Goal: Information Seeking & Learning: Learn about a topic

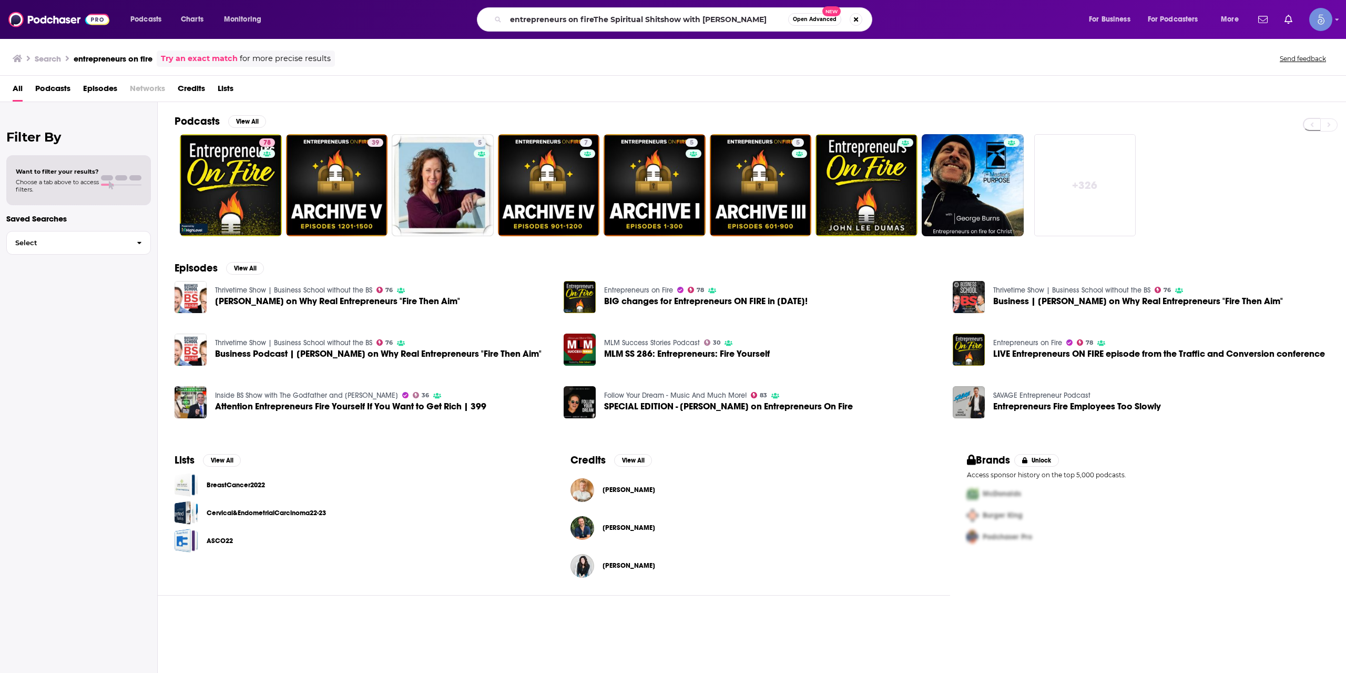
click at [609, 15] on input "entrepreneurs on fireThe Spiritual Shitshow with [PERSON_NAME]" at bounding box center [647, 19] width 282 height 17
drag, startPoint x: 0, startPoint y: 0, endPoint x: 609, endPoint y: 14, distance: 609.1
click at [609, 14] on input "entrepreneurs on fireThe Spiritual Shitshow with [PERSON_NAME]" at bounding box center [647, 19] width 282 height 17
type input "The Spiritual Shitshow with [PERSON_NAME]"
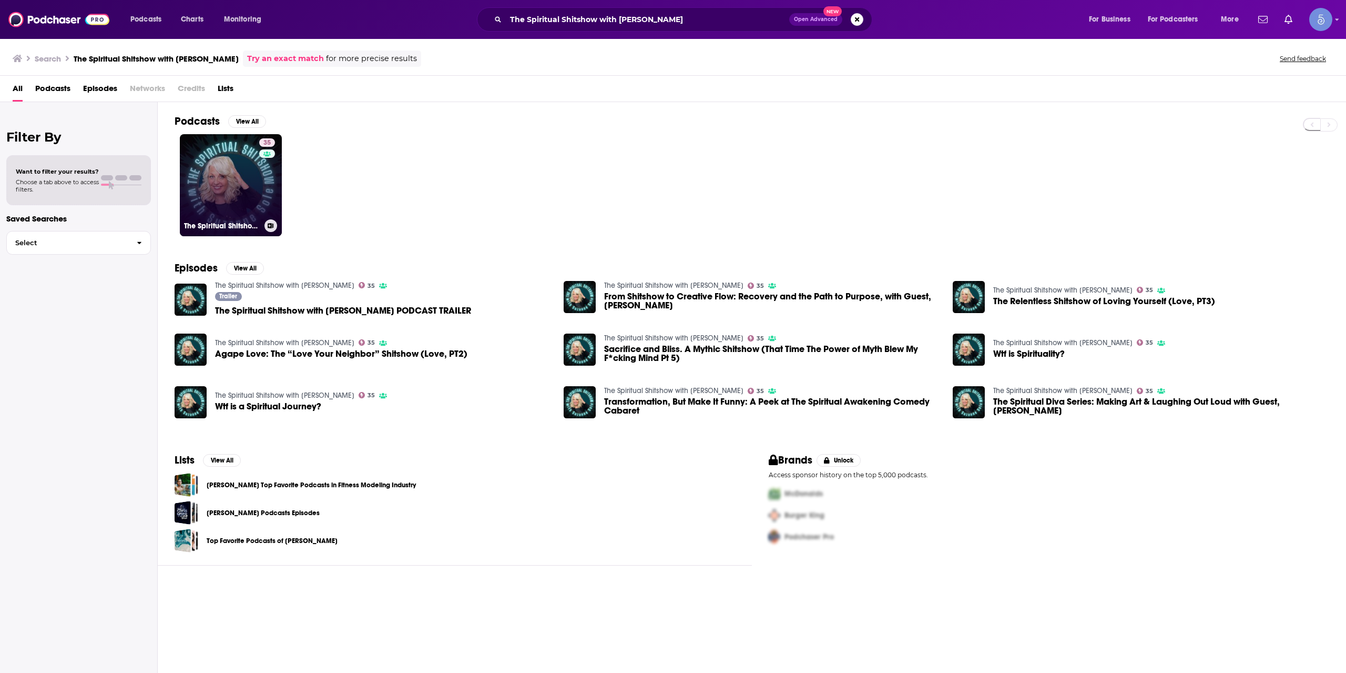
click at [228, 186] on link "35 The Spiritual Shitshow with [PERSON_NAME]" at bounding box center [231, 185] width 102 height 102
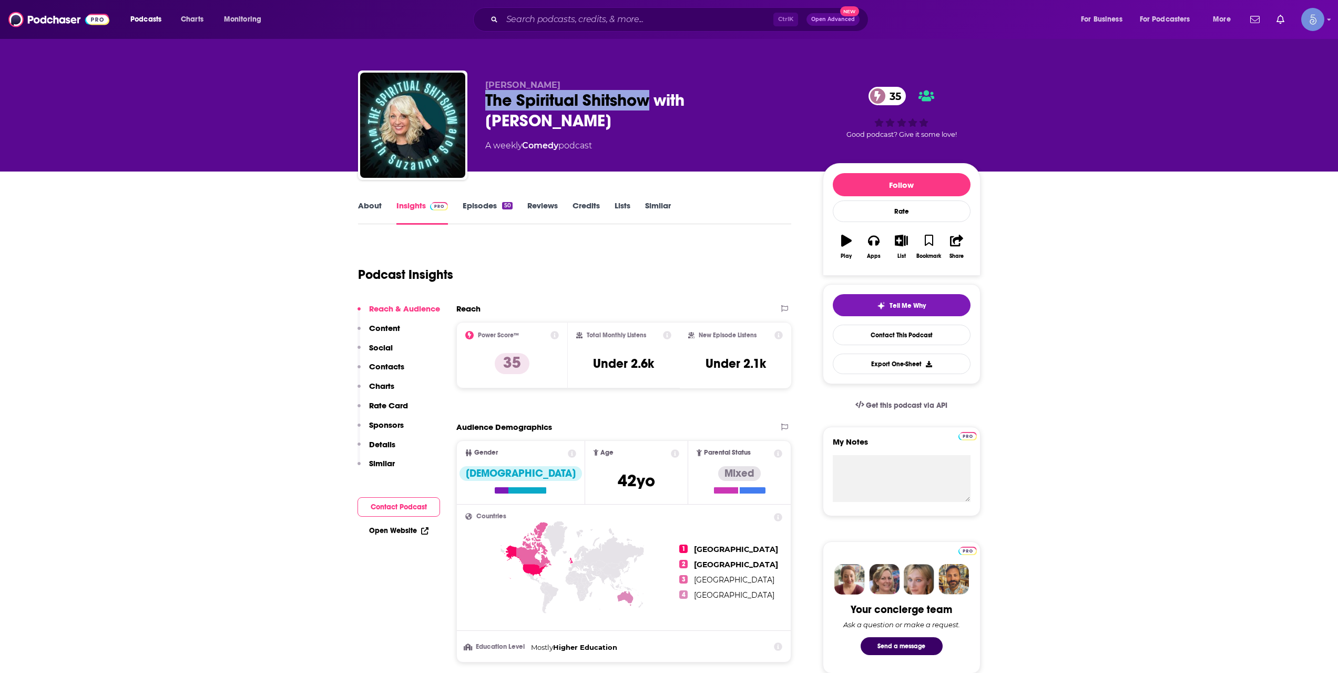
drag, startPoint x: 487, startPoint y: 105, endPoint x: 647, endPoint y: 96, distance: 159.6
click at [647, 96] on div "The Spiritual Shitshow with [PERSON_NAME] 35" at bounding box center [645, 110] width 321 height 41
copy h2 "The Spiritual Shitshow"
click at [585, 19] on input "Search podcasts, credits, & more..." at bounding box center [637, 19] width 271 height 17
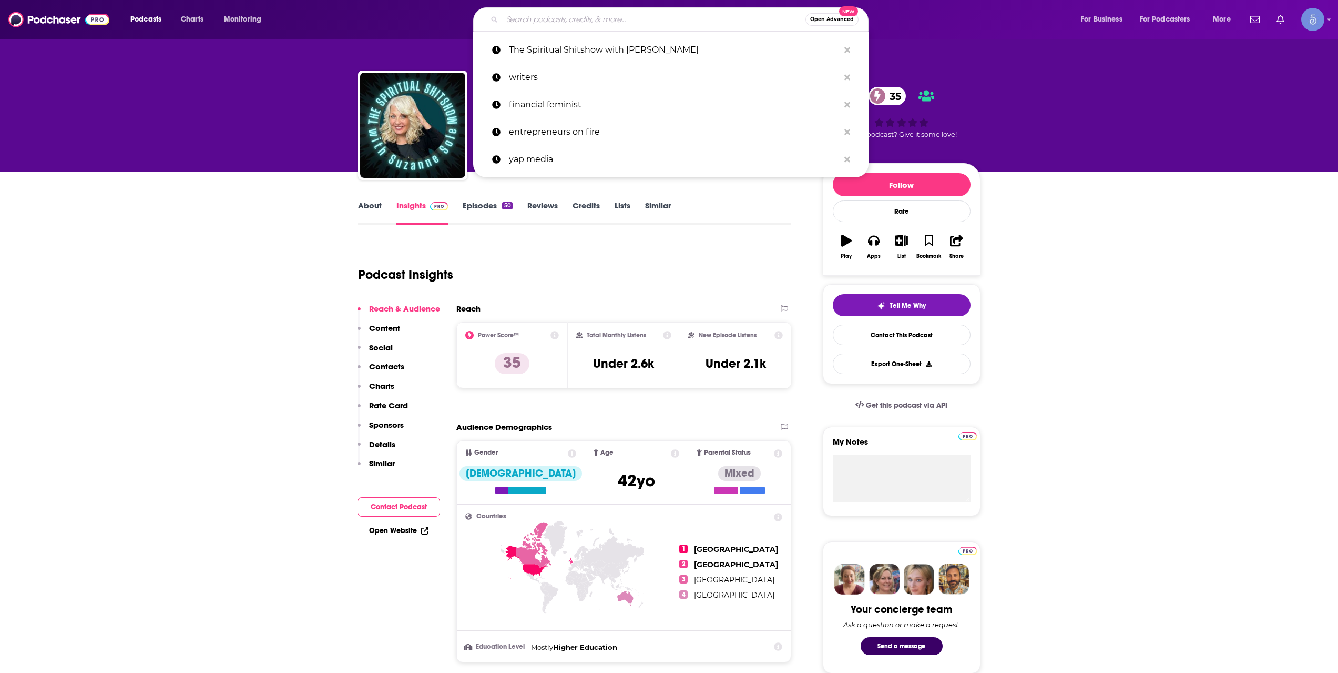
paste input "Human & Holy"
type input "Human & Holy"
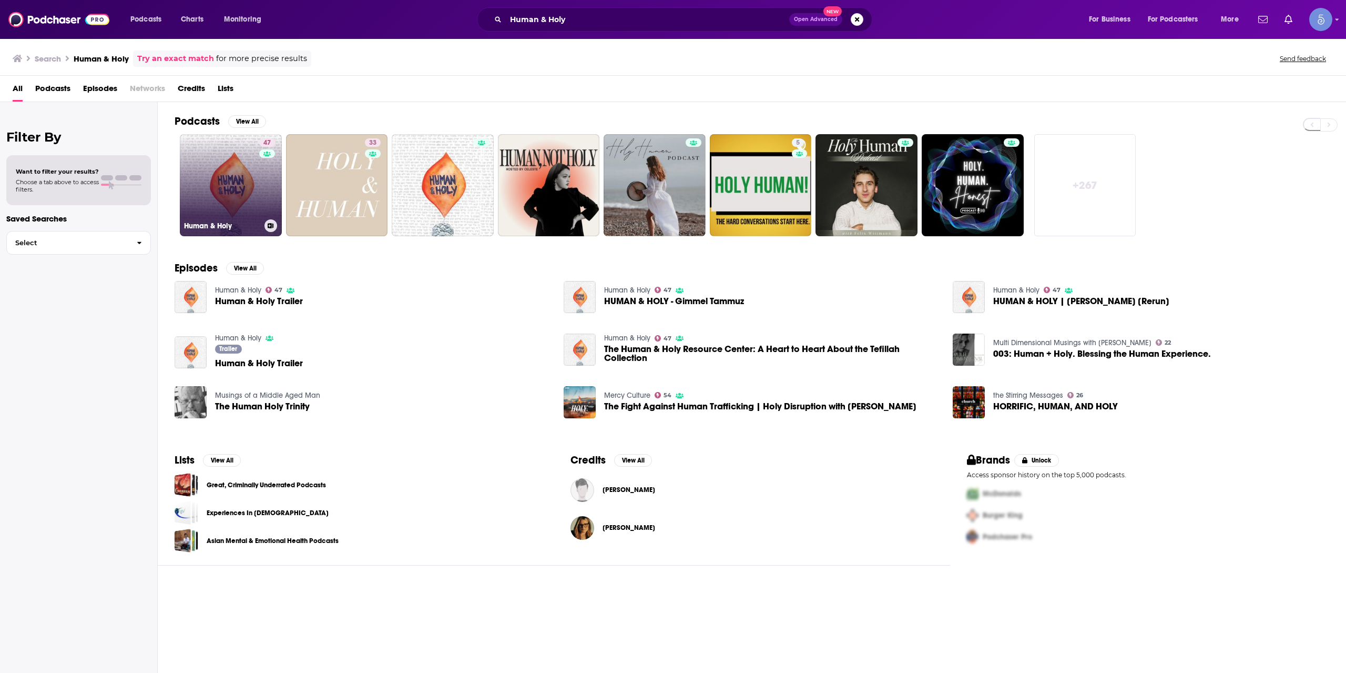
click at [239, 203] on link "47 Human & Holy" at bounding box center [231, 185] width 102 height 102
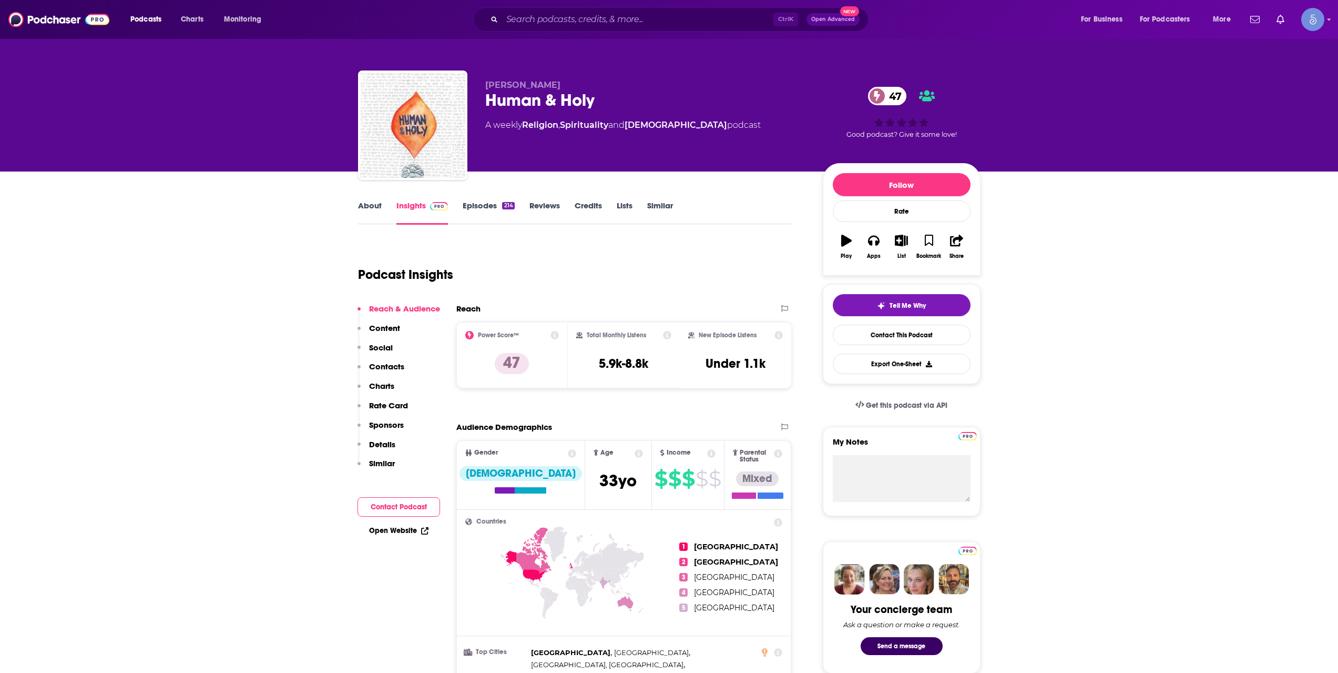
drag, startPoint x: 583, startPoint y: 4, endPoint x: 583, endPoint y: 16, distance: 12.1
click at [583, 3] on div "Podcasts Charts Monitoring Ctrl K Open Advanced New For Business For Podcasters…" at bounding box center [669, 19] width 1338 height 39
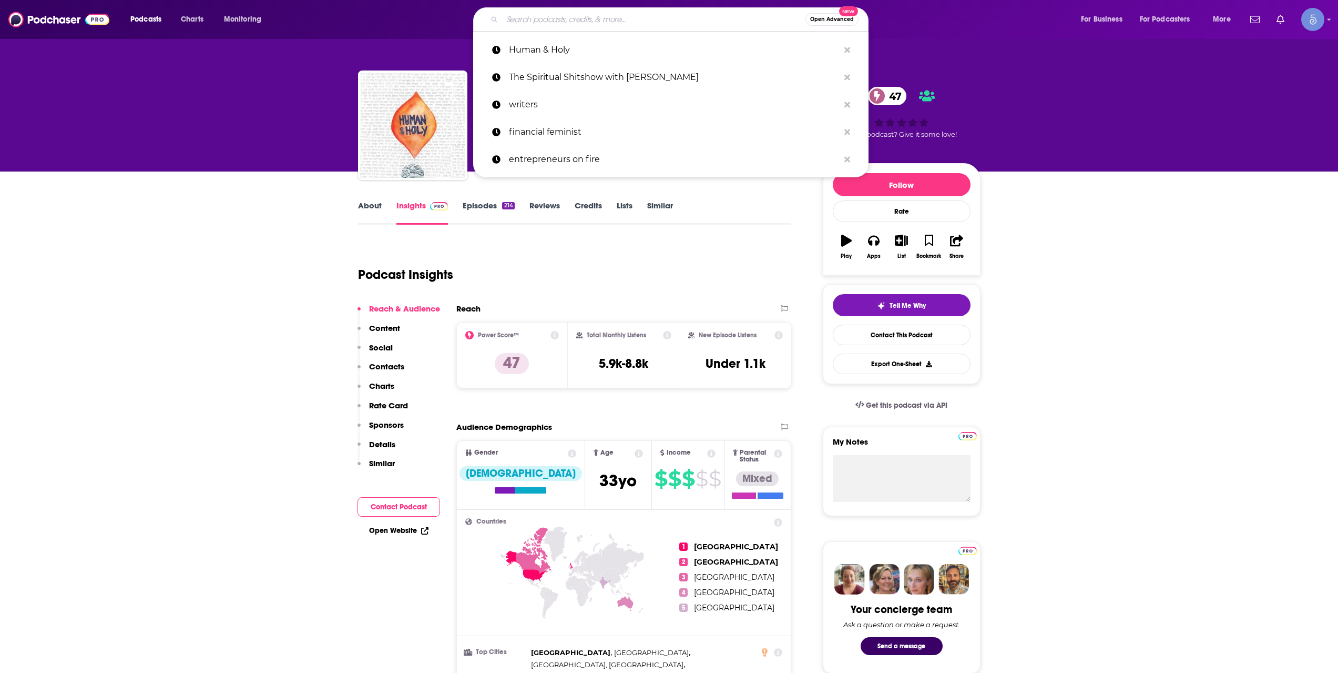
click at [583, 19] on input "Search podcasts, credits, & more..." at bounding box center [653, 19] width 303 height 17
paste input "Radio Medium [PERSON_NAME]"
type input "Radio Medium [PERSON_NAME]"
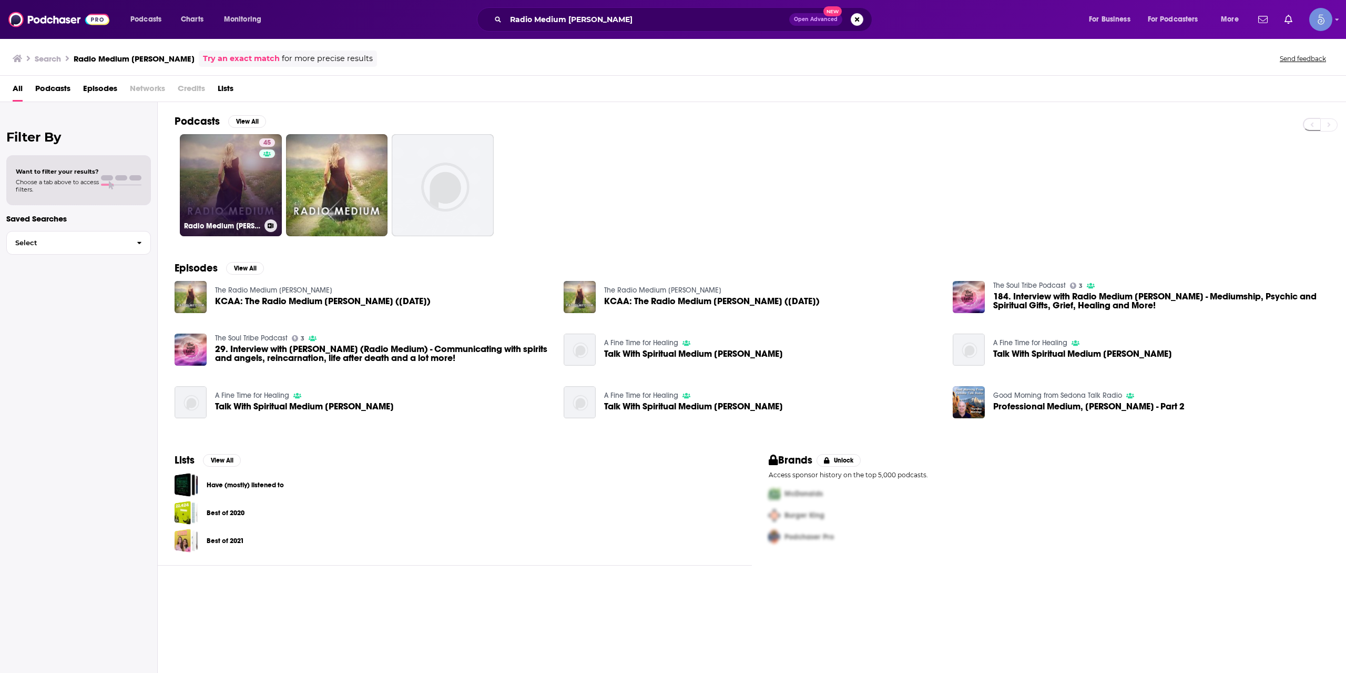
click at [219, 206] on link "45 Radio Medium [PERSON_NAME]" at bounding box center [231, 185] width 102 height 102
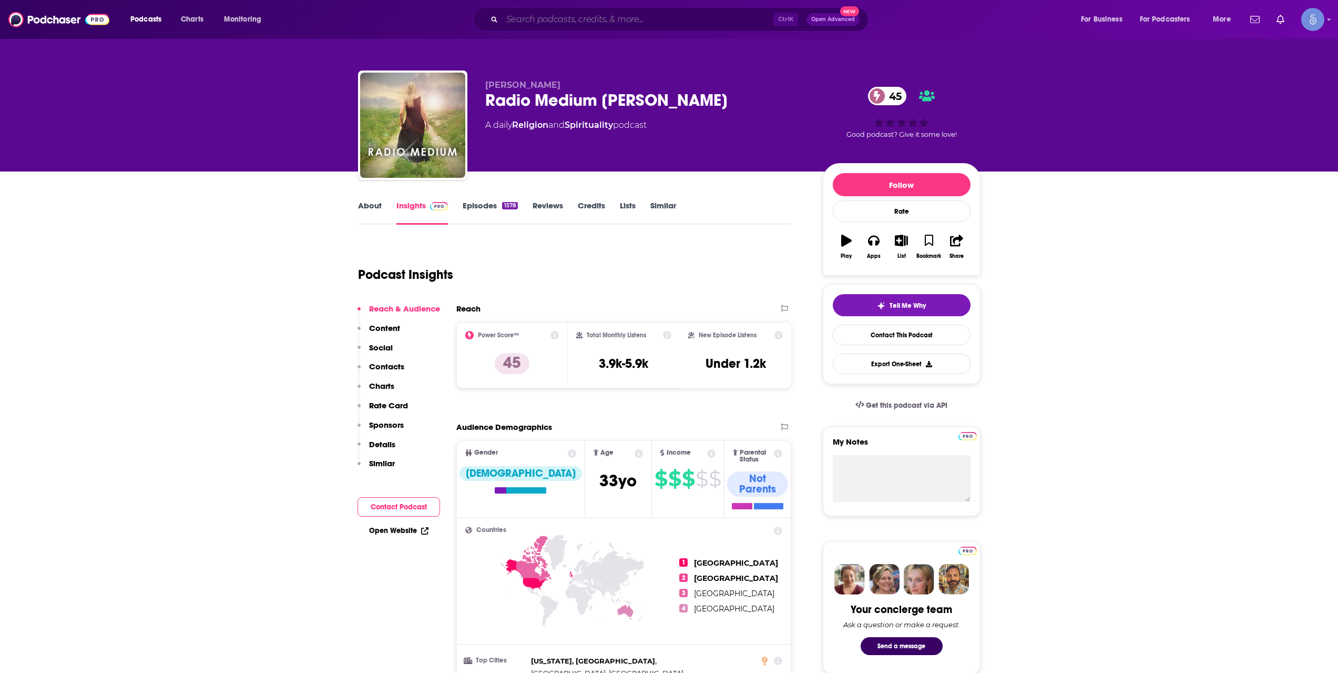
click at [572, 21] on input "Search podcasts, credits, & more..." at bounding box center [637, 19] width 271 height 17
paste input "The Back Story with [PERSON_NAME]"
type input "The Back Story with [PERSON_NAME]"
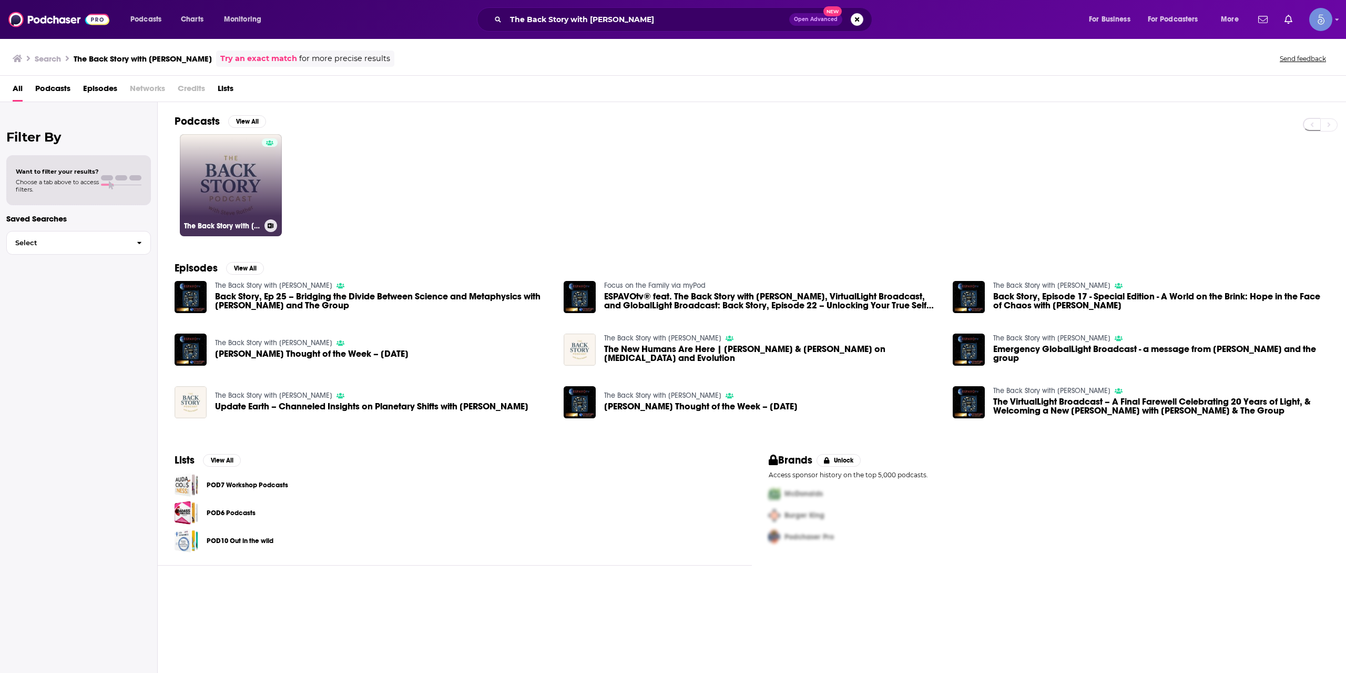
click at [225, 172] on link "The Back Story with [PERSON_NAME]" at bounding box center [231, 185] width 102 height 102
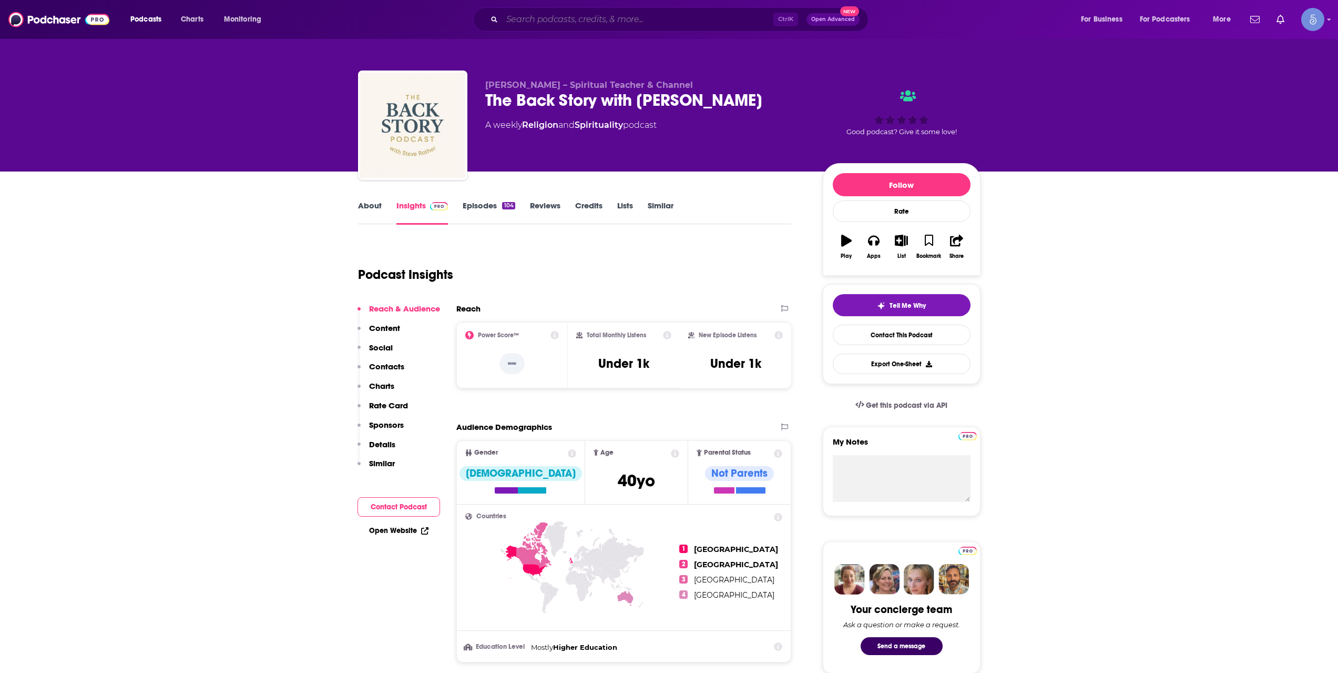
click at [557, 15] on input "Search podcasts, credits, & more..." at bounding box center [637, 19] width 271 height 17
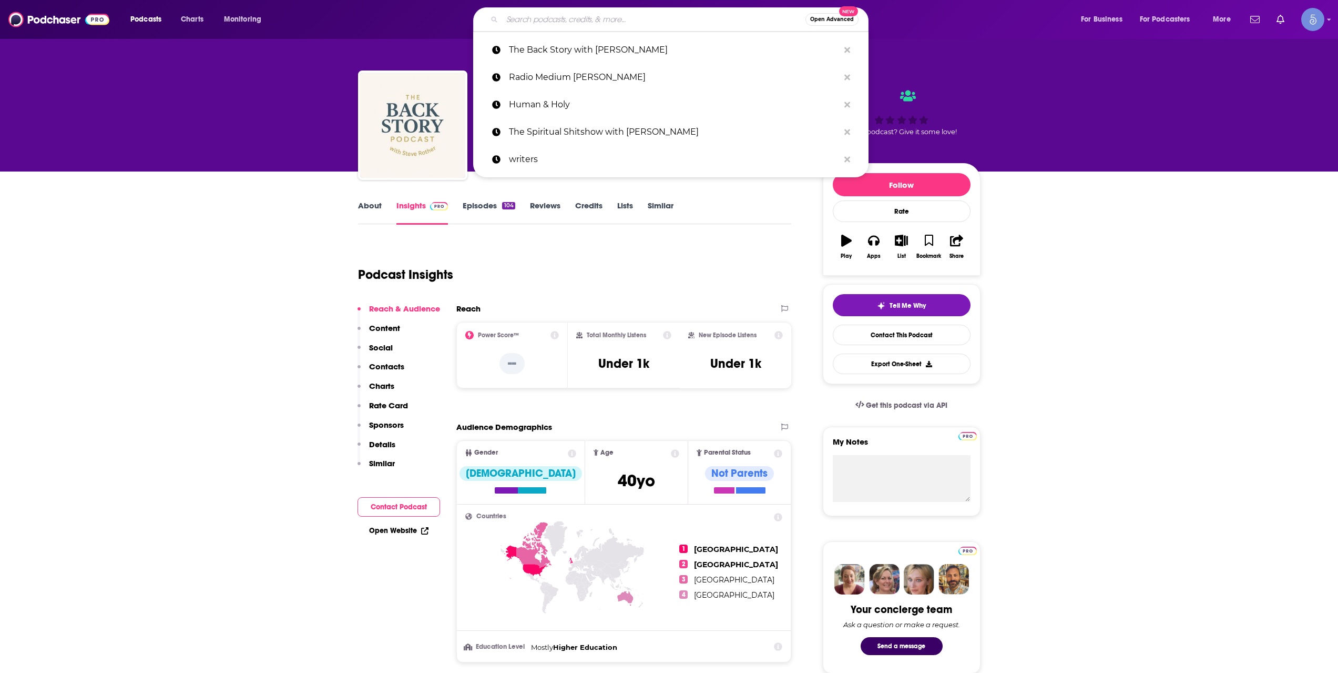
paste input "Healing is Hilarious with [PERSON_NAME]"
type input "Healing is Hilarious with [PERSON_NAME]"
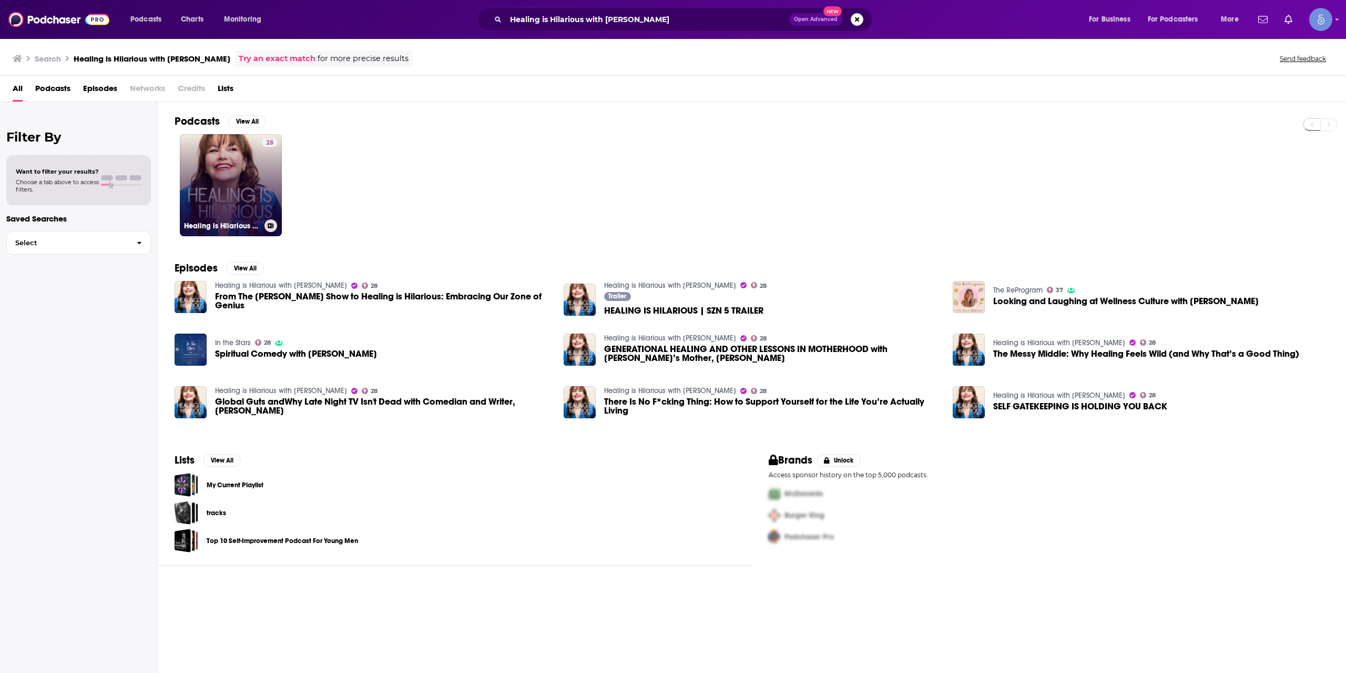
click at [262, 167] on div "28" at bounding box center [270, 178] width 16 height 81
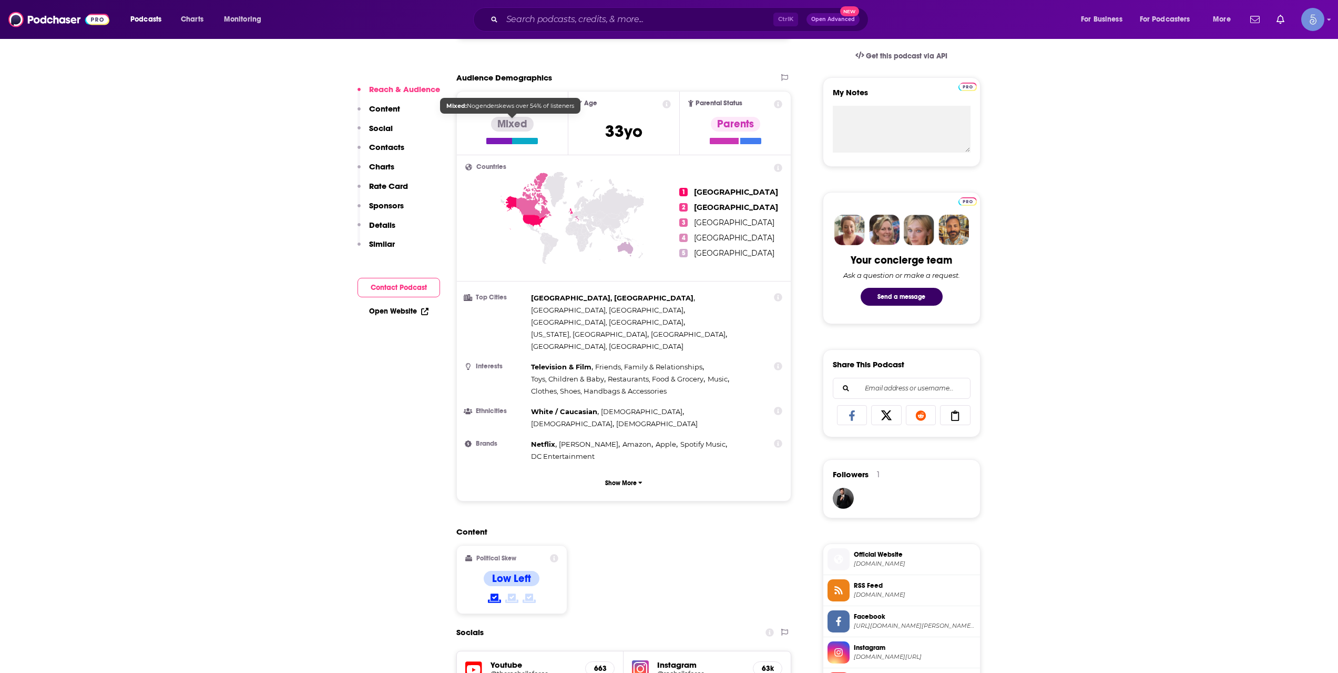
scroll to position [526, 0]
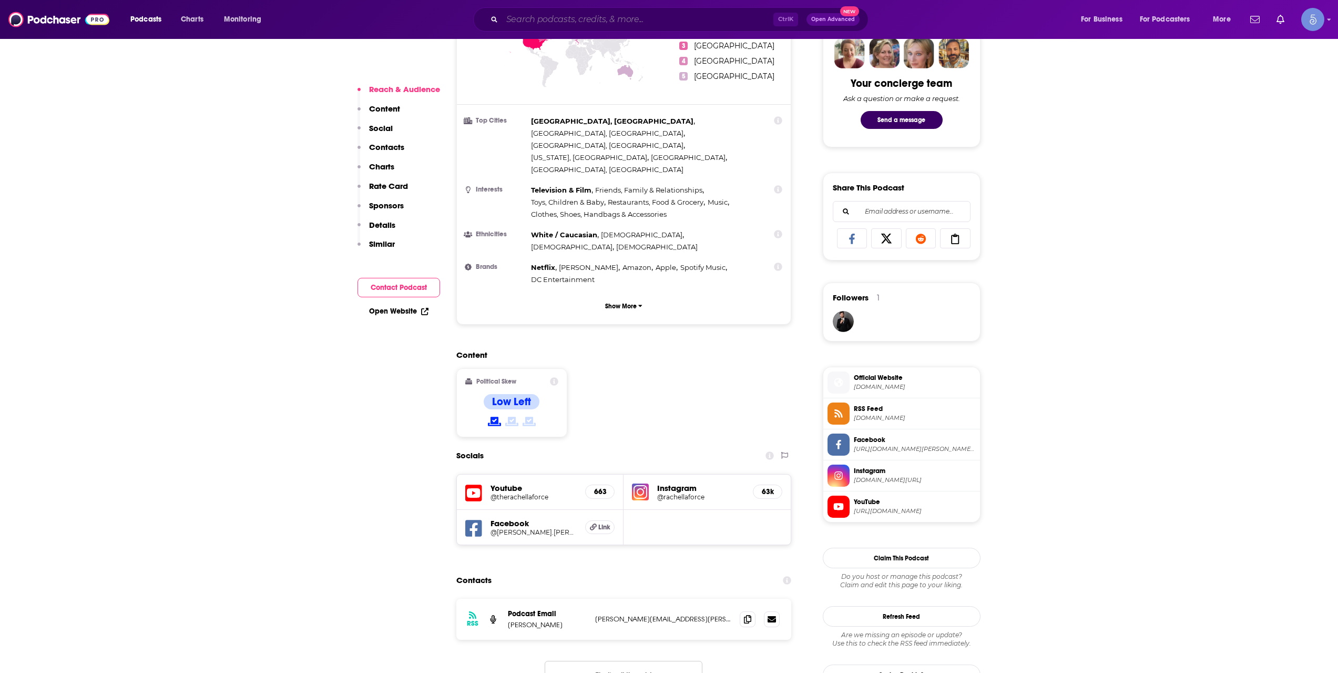
click at [560, 16] on input "Search podcasts, credits, & more..." at bounding box center [637, 19] width 271 height 17
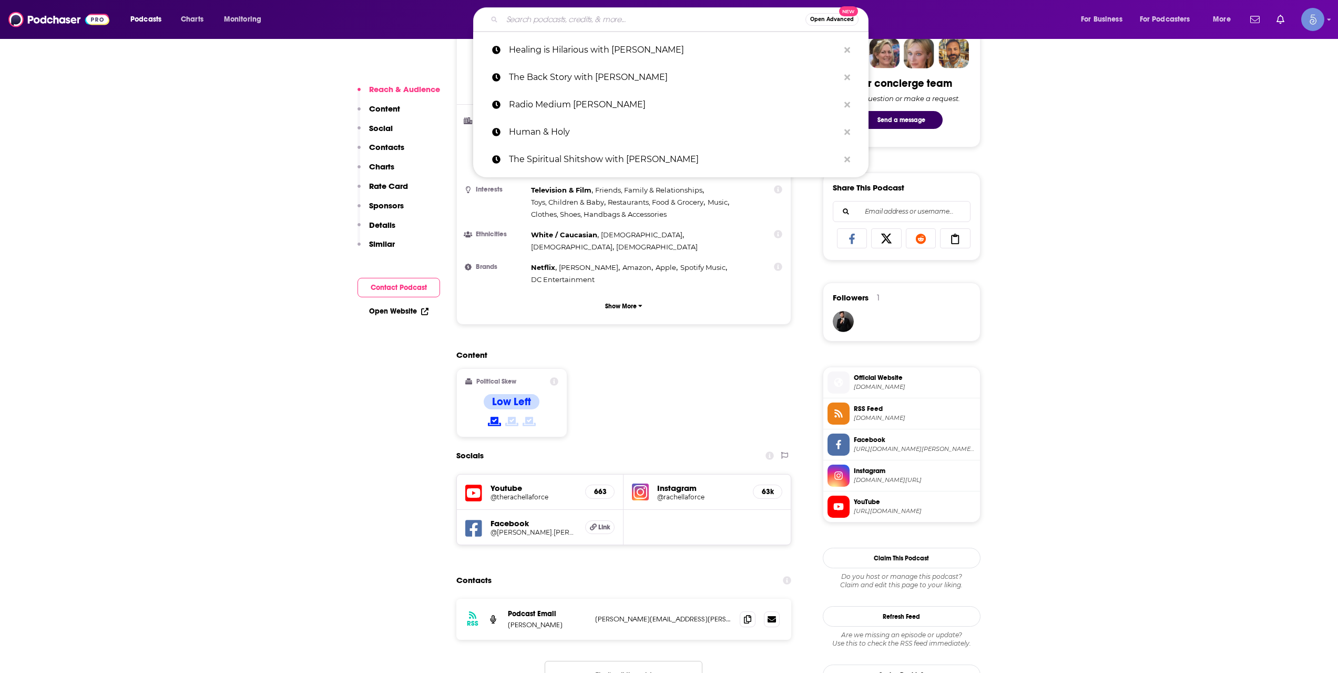
paste input "Spirituality in Leadership"
type input "Spirituality in Leadership"
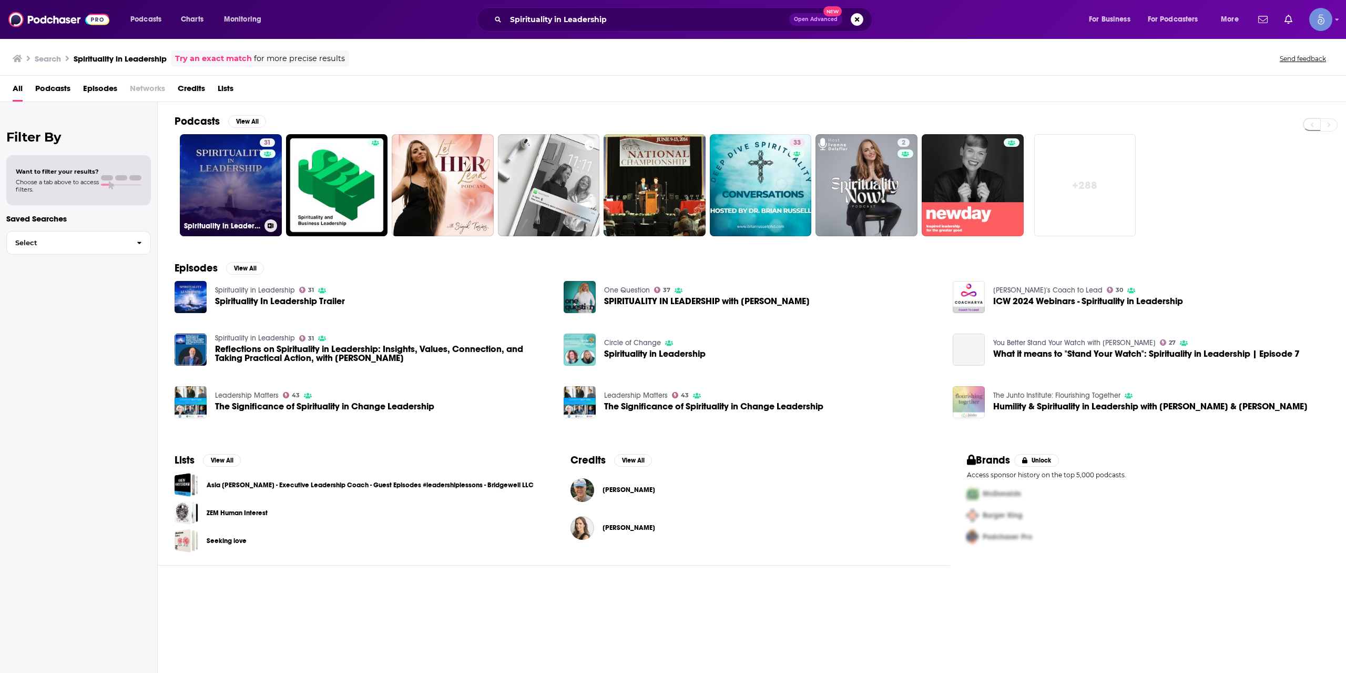
click at [217, 195] on link "31 Spirituality in Leadership" at bounding box center [231, 185] width 102 height 102
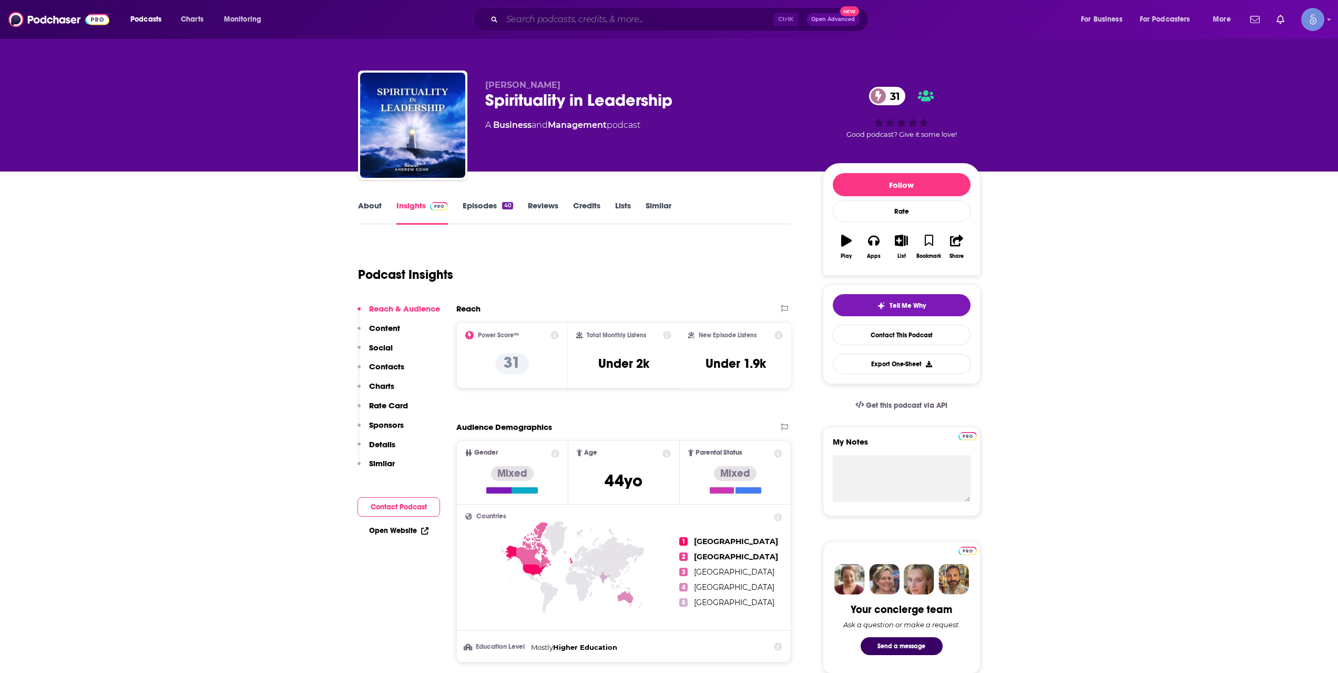
click at [565, 21] on input "Search podcasts, credits, & more..." at bounding box center [637, 19] width 271 height 17
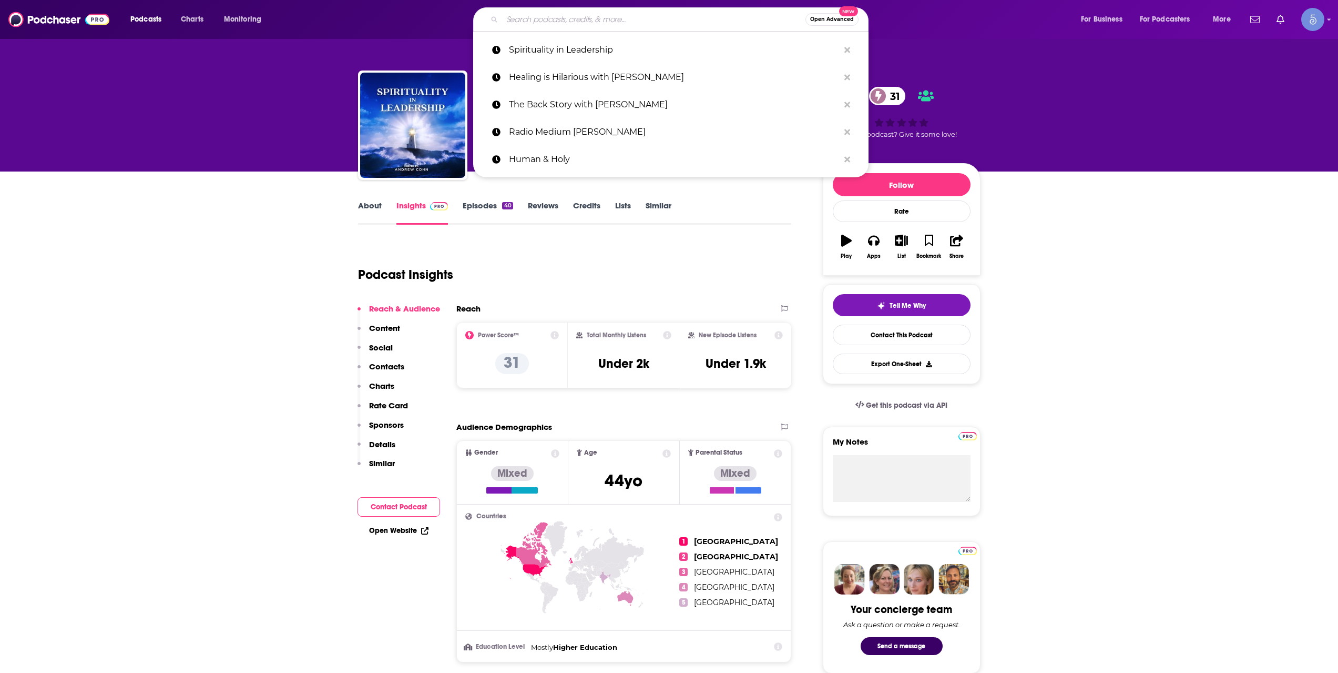
paste input "ElijahStreams"
type input "ElijahStreams"
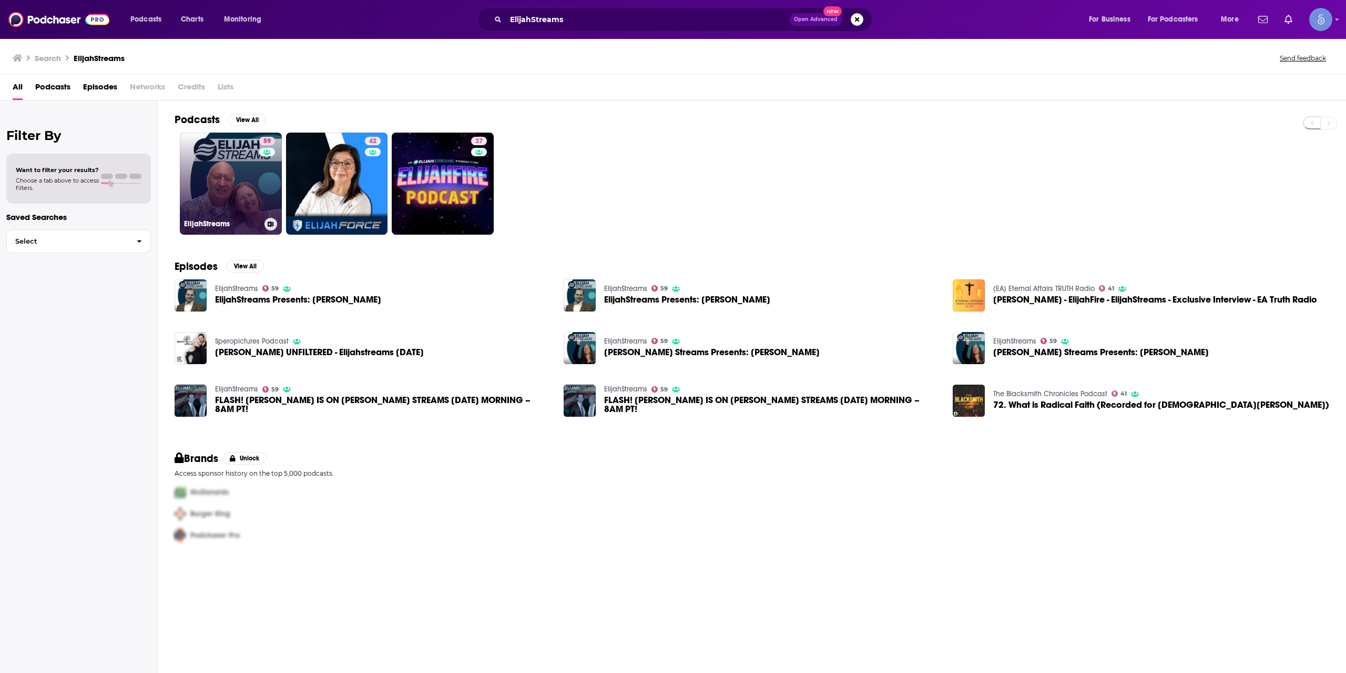
click at [197, 179] on link "59 ElijahStreams" at bounding box center [231, 184] width 102 height 102
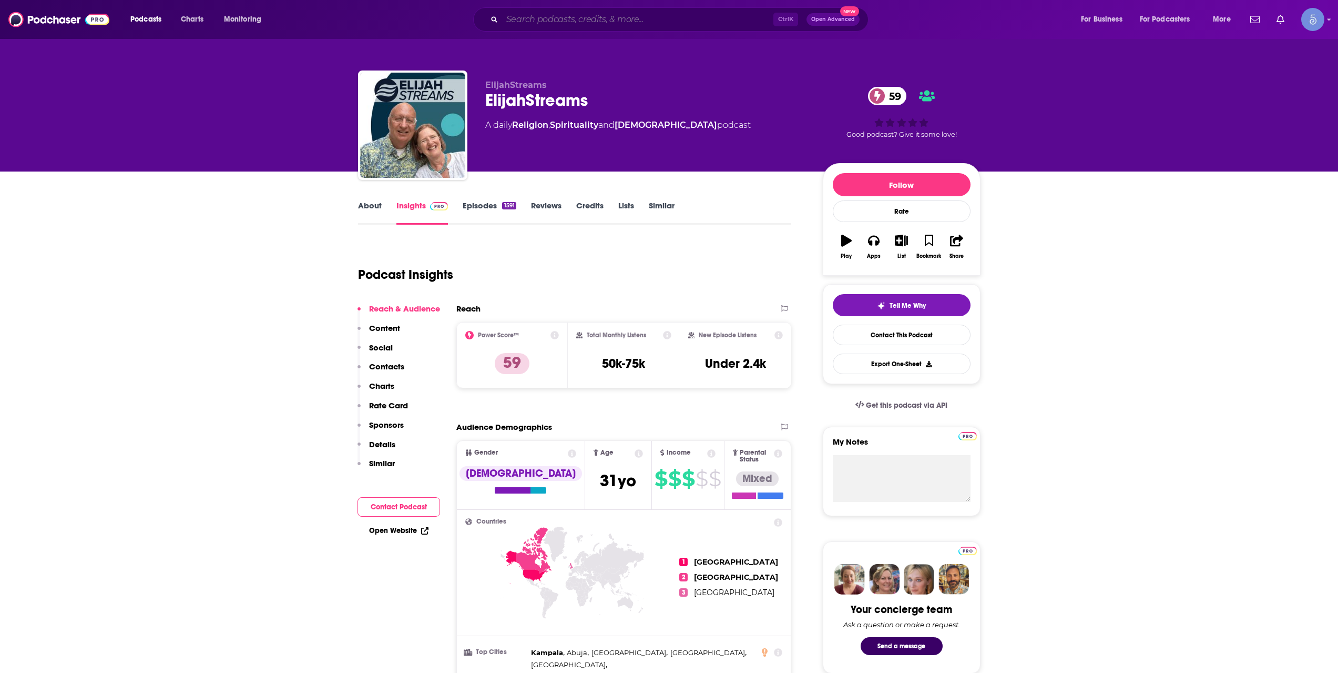
click at [596, 21] on input "Search podcasts, credits, & more..." at bounding box center [637, 19] width 271 height 17
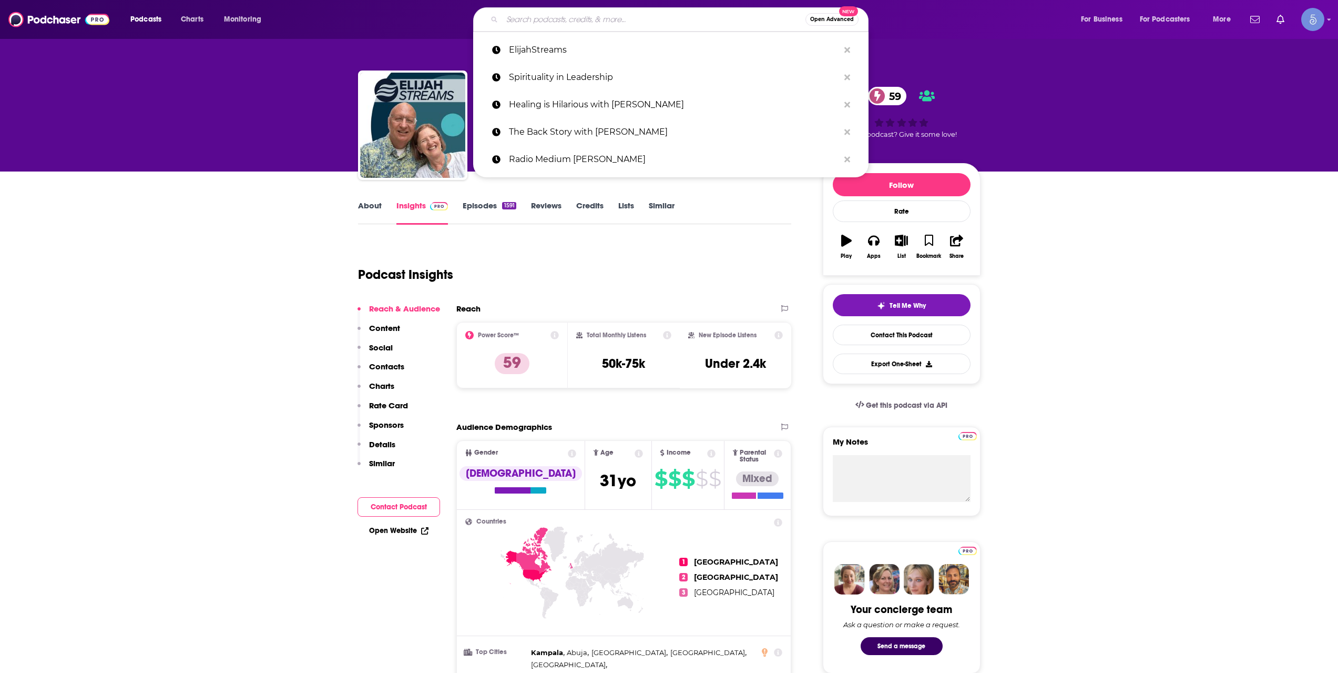
paste input "CEO PSYCHE"
type input "CEO PSYCHE"
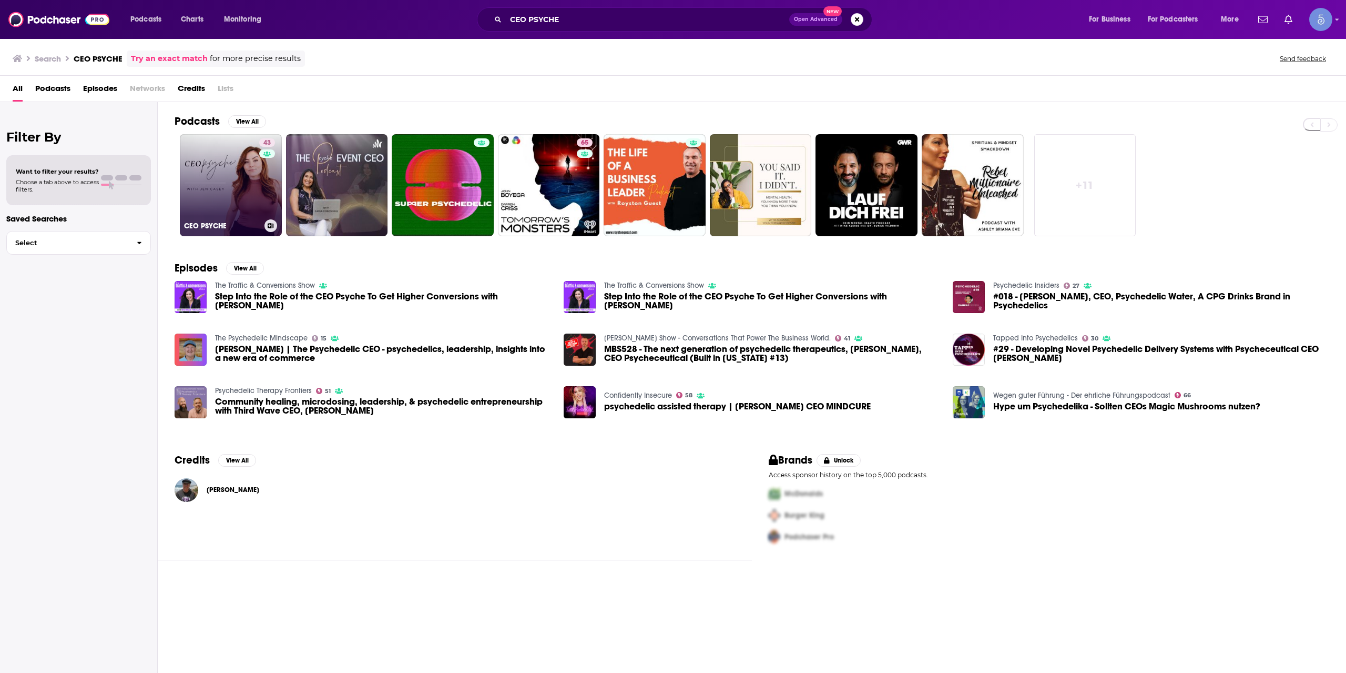
click at [244, 198] on link "43 CEO PSYCHE" at bounding box center [231, 185] width 102 height 102
